Goal: Information Seeking & Learning: Learn about a topic

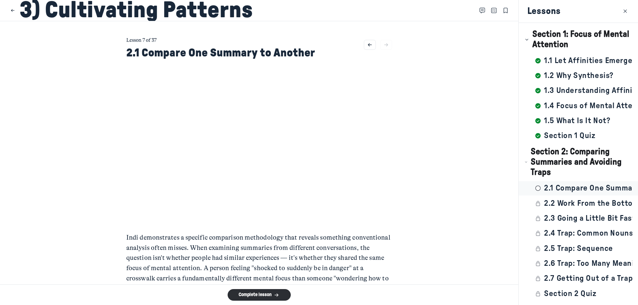
scroll to position [25, 0]
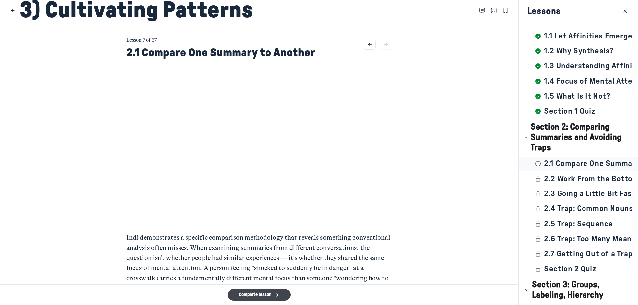
click at [286, 296] on button "Complete lesson" at bounding box center [259, 296] width 63 height 12
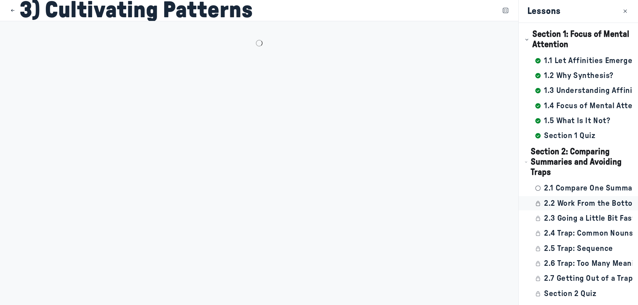
scroll to position [40, 0]
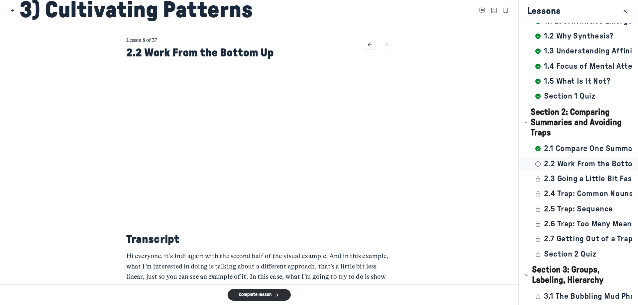
click at [345, 241] on h2 "Transcript" at bounding box center [259, 240] width 266 height 14
click at [257, 297] on button "Complete lesson" at bounding box center [259, 296] width 63 height 12
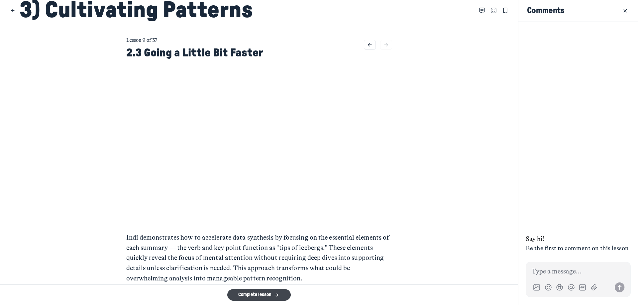
click at [259, 298] on button "Complete lesson" at bounding box center [258, 296] width 63 height 12
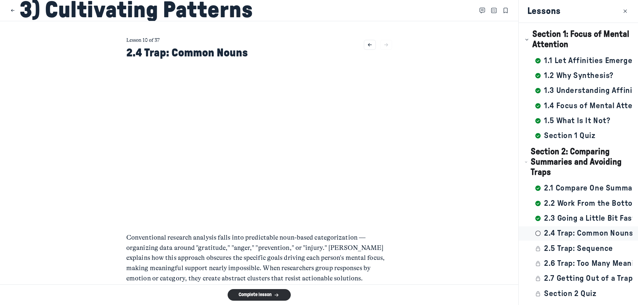
scroll to position [70, 0]
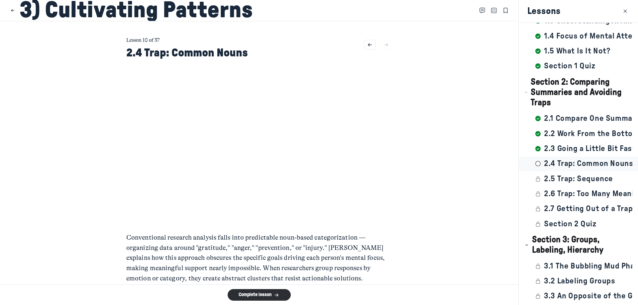
click at [431, 180] on main "Lesson 10 of 37 2.4 Trap: Common Nouns Conventional research analysis falls int…" at bounding box center [259, 153] width 519 height 264
click at [262, 296] on button "Complete lesson" at bounding box center [259, 296] width 63 height 12
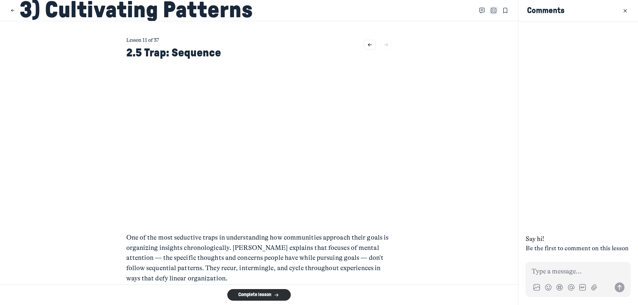
click at [491, 11] on icon "Close Table of contents" at bounding box center [494, 10] width 6 height 7
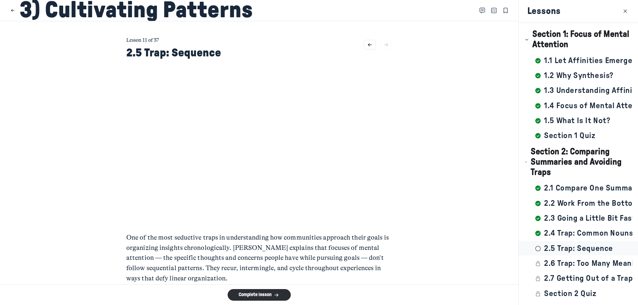
scroll to position [85, 0]
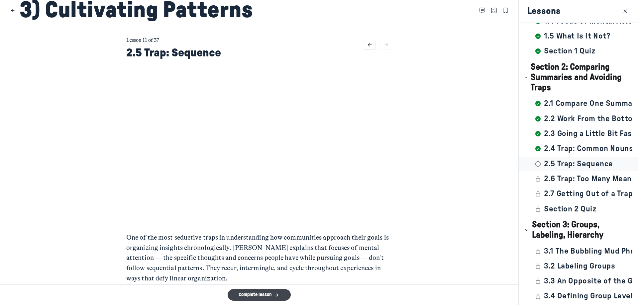
click at [281, 291] on button "Complete lesson" at bounding box center [259, 296] width 63 height 12
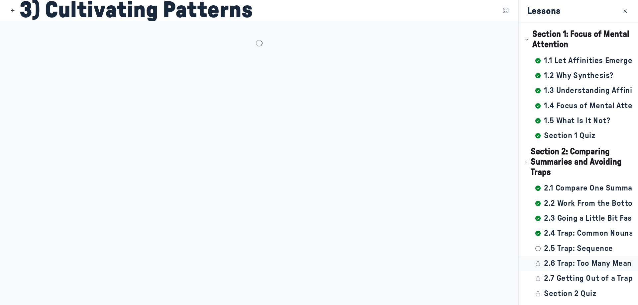
scroll to position [100, 0]
